Goal: Information Seeking & Learning: Understand process/instructions

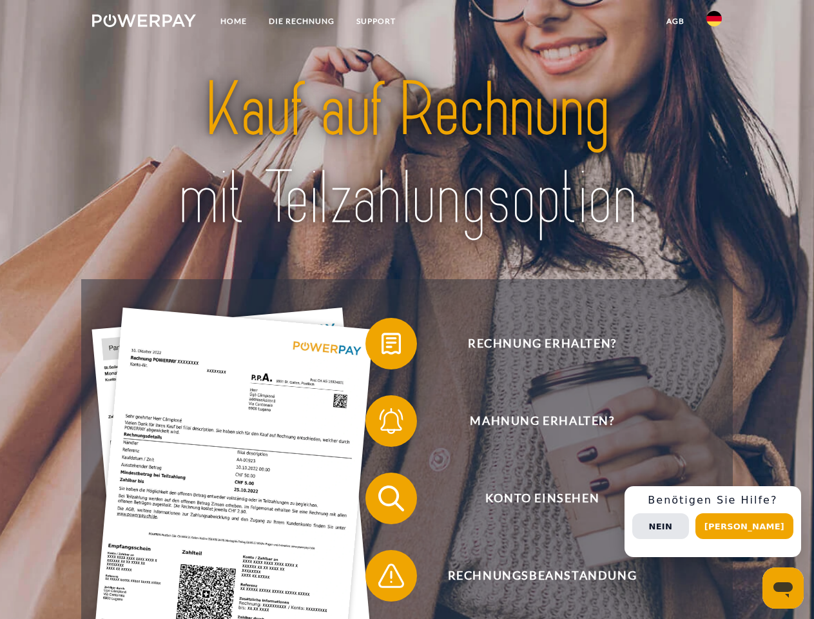
click at [144, 23] on img at bounding box center [144, 20] width 104 height 13
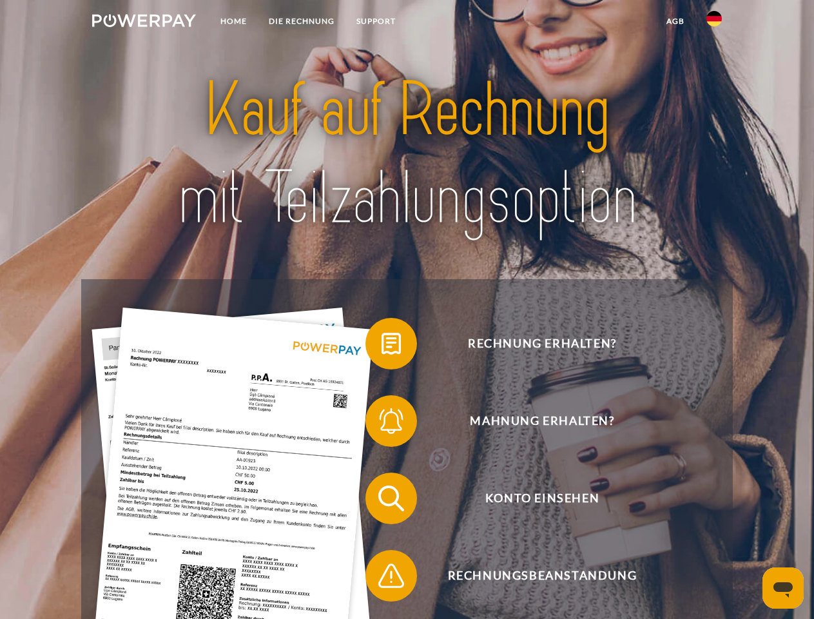
click at [714, 23] on img at bounding box center [713, 18] width 15 height 15
click at [675, 21] on link "agb" at bounding box center [675, 21] width 40 height 23
click at [381, 346] on span at bounding box center [372, 343] width 64 height 64
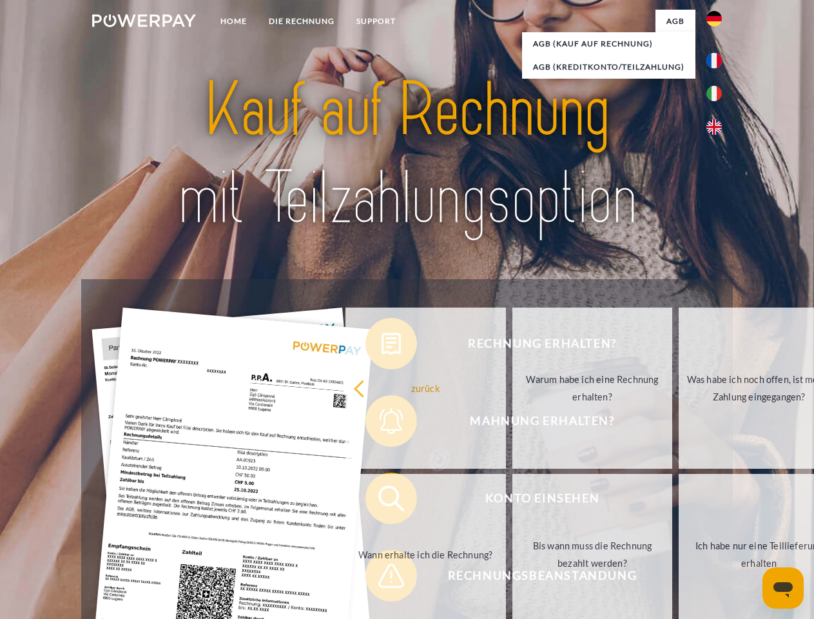
click at [381, 423] on link "zurück" at bounding box center [425, 387] width 160 height 161
click at [381, 501] on link "Wann erhalte ich die Rechnung?" at bounding box center [425, 554] width 160 height 161
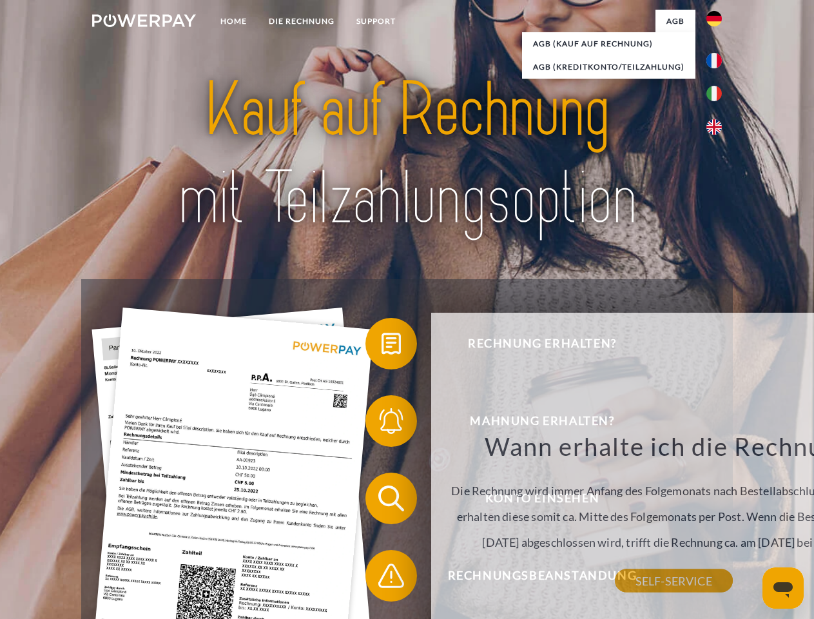
click at [381, 578] on span at bounding box center [372, 575] width 64 height 64
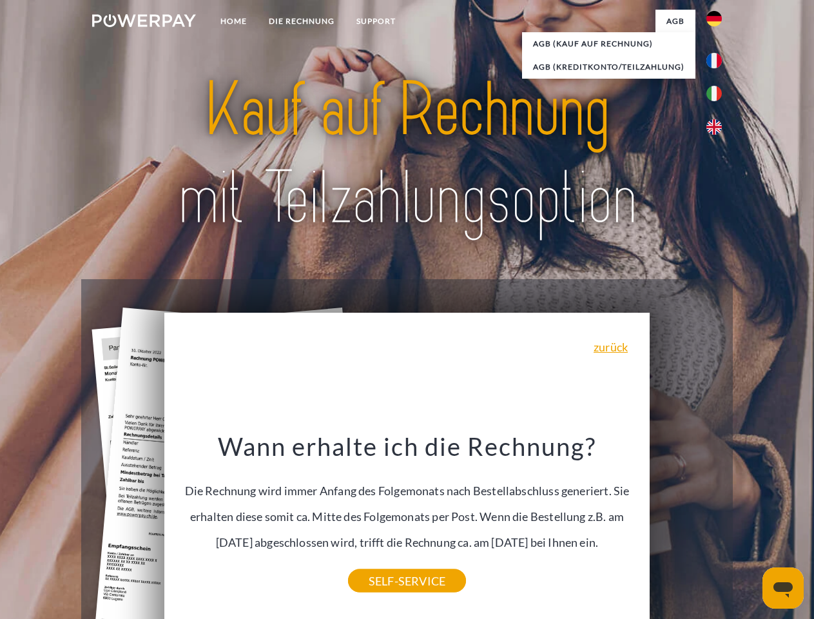
click at [717, 521] on link "Wann erhalte ich die Rechnung?" at bounding box center [643, 554] width 160 height 161
click at [686, 524] on span "Konto einsehen" at bounding box center [542, 498] width 316 height 52
click at [749, 526] on header "Home DIE RECHNUNG SUPPORT" at bounding box center [407, 445] width 814 height 890
